Goal: Transaction & Acquisition: Purchase product/service

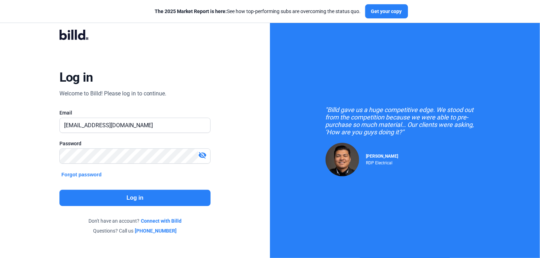
click at [124, 196] on button "Log in" at bounding box center [134, 198] width 151 height 16
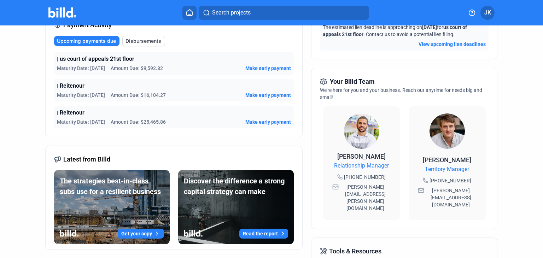
scroll to position [24, 0]
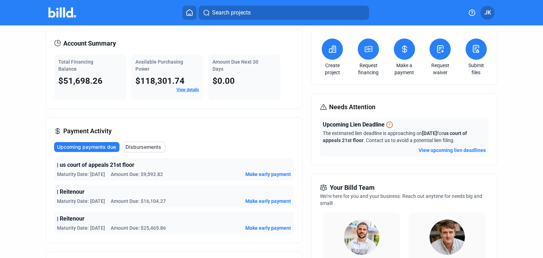
click at [279, 173] on span "Make early payment" at bounding box center [268, 174] width 46 height 7
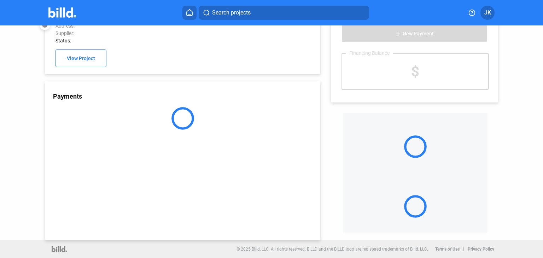
scroll to position [19, 0]
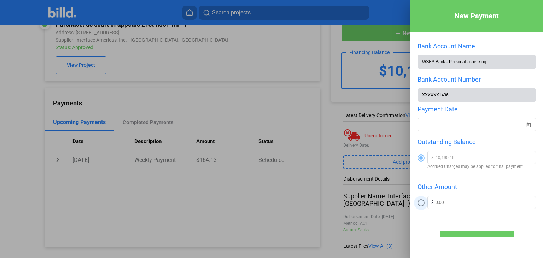
click at [419, 206] on span at bounding box center [421, 202] width 7 height 7
click at [419, 206] on input "radio" at bounding box center [421, 202] width 7 height 7
radio input "true"
click at [446, 200] on input "text" at bounding box center [486, 201] width 100 height 11
type input "3,200.00"
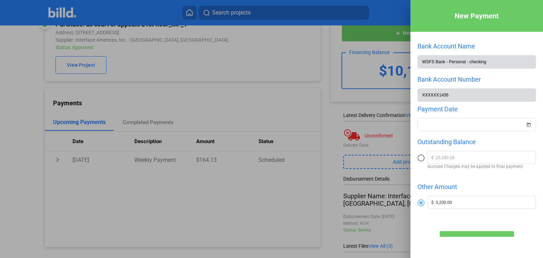
scroll to position [34, 0]
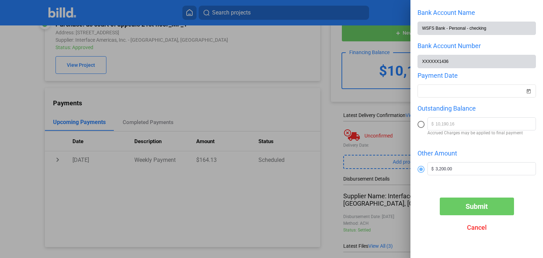
click at [477, 201] on button "Submit" at bounding box center [477, 207] width 74 height 18
click at [527, 92] on span "Open calendar" at bounding box center [528, 86] width 17 height 17
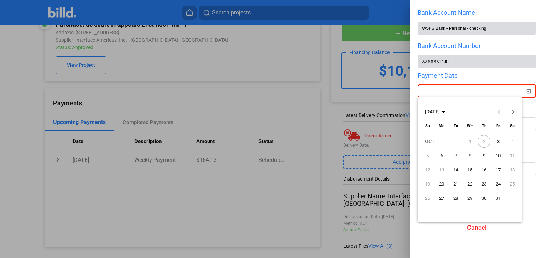
click at [497, 141] on span "3" at bounding box center [498, 141] width 13 height 13
type input "[DATE]"
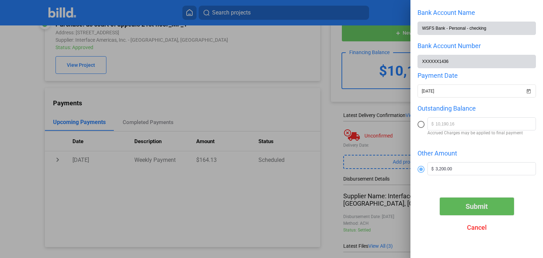
click at [487, 204] on button "Submit" at bounding box center [477, 207] width 74 height 18
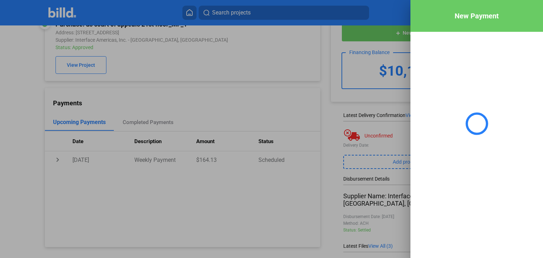
scroll to position [0, 0]
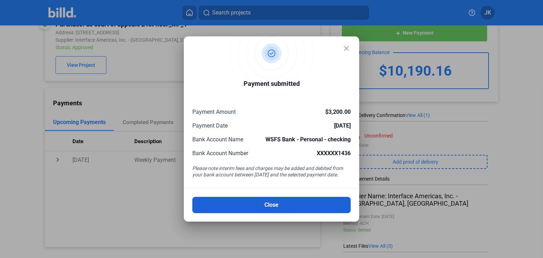
click at [298, 202] on button "Close" at bounding box center [271, 205] width 158 height 16
